Goal: Navigation & Orientation: Go to known website

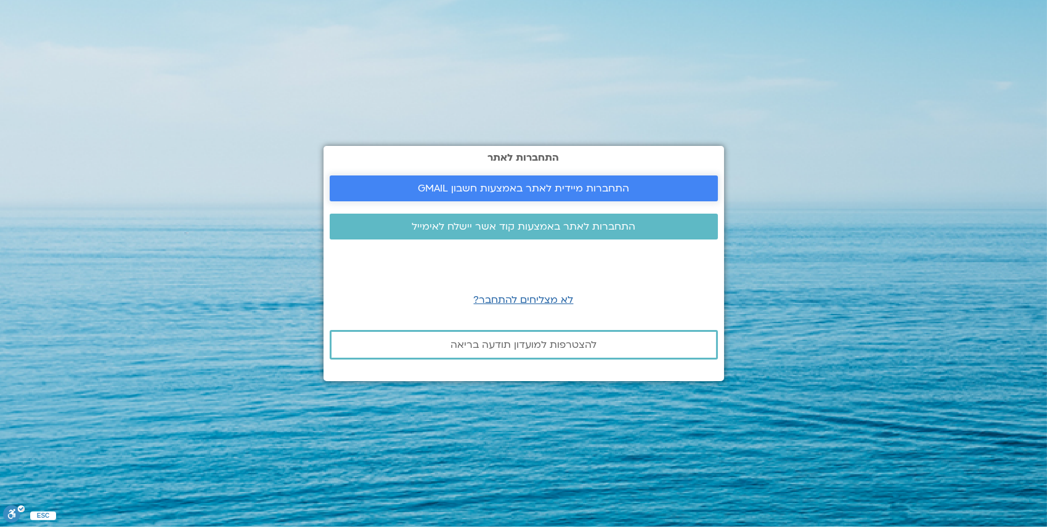
click at [514, 179] on link "התחברות מיידית לאתר באמצעות חשבון GMAIL" at bounding box center [524, 189] width 388 height 26
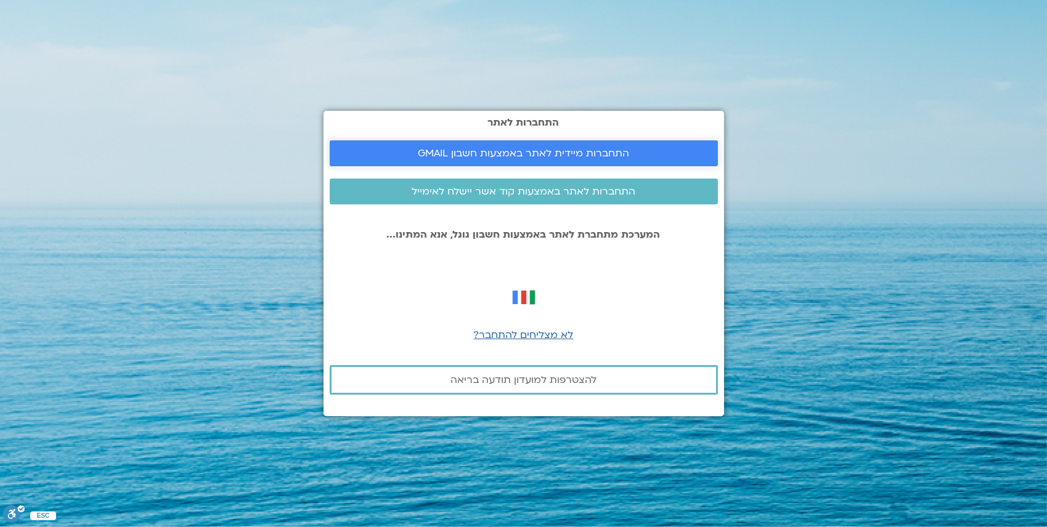
click at [518, 159] on span "התחברות מיידית לאתר באמצעות חשבון GMAIL" at bounding box center [523, 153] width 211 height 11
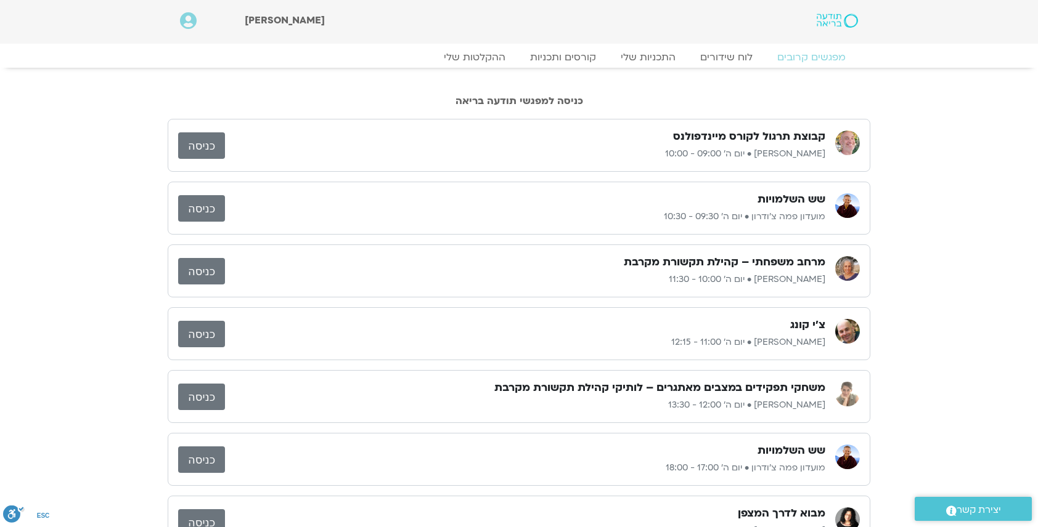
click at [198, 146] on link "כניסה" at bounding box center [201, 145] width 47 height 26
